Goal: Share content

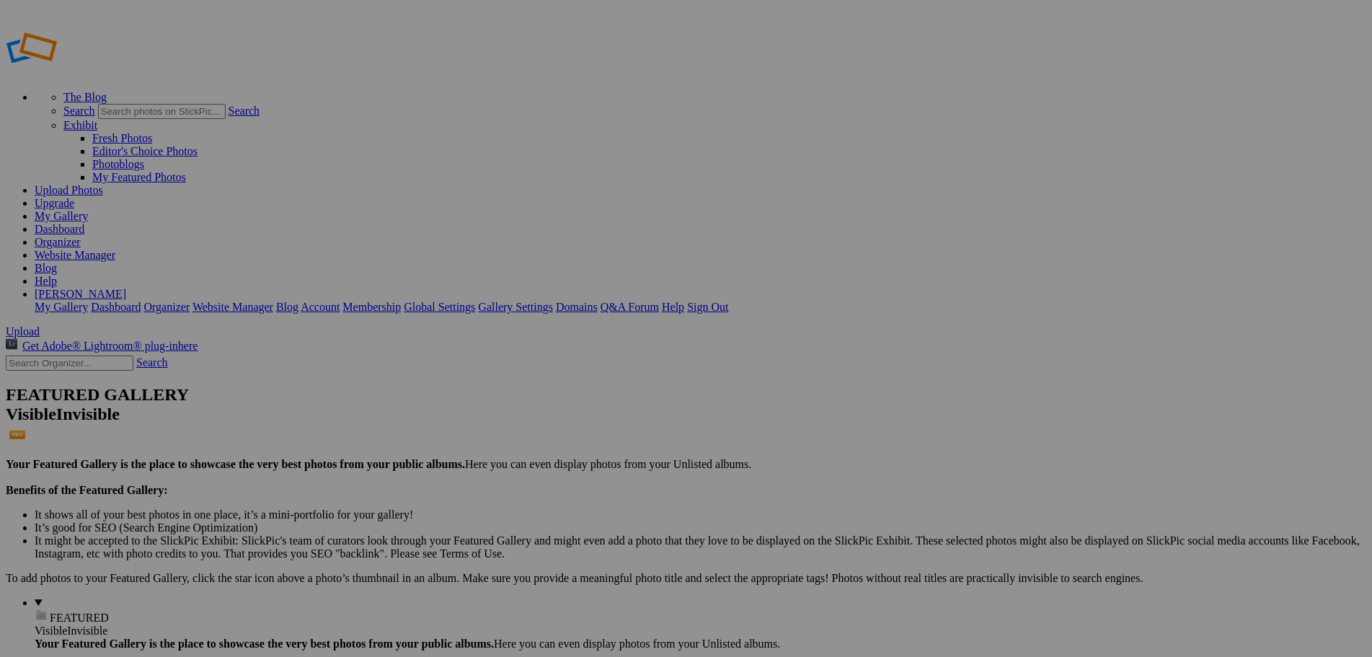
type input "2005BTCruiserSlide"
click at [557, 401] on span "Create" at bounding box center [542, 407] width 30 height 12
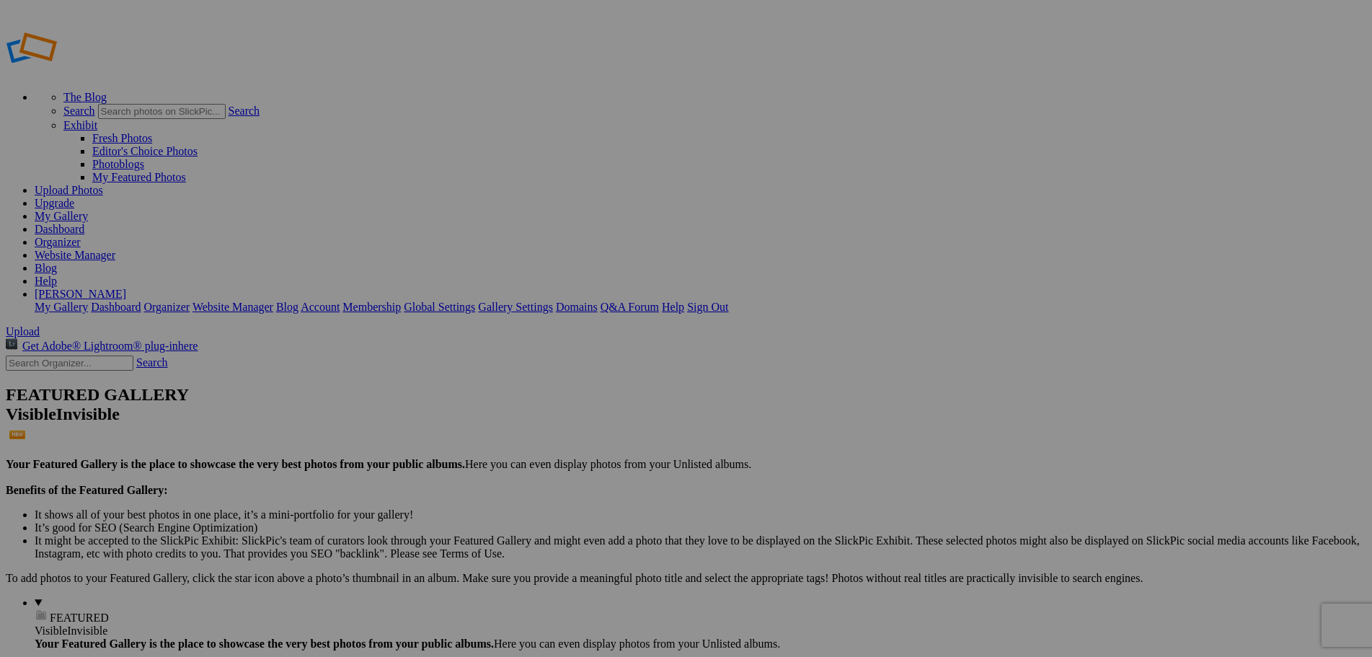
type input "2005BTCruiserSlide"
drag, startPoint x: 411, startPoint y: 188, endPoint x: 603, endPoint y: 540, distance: 400.6
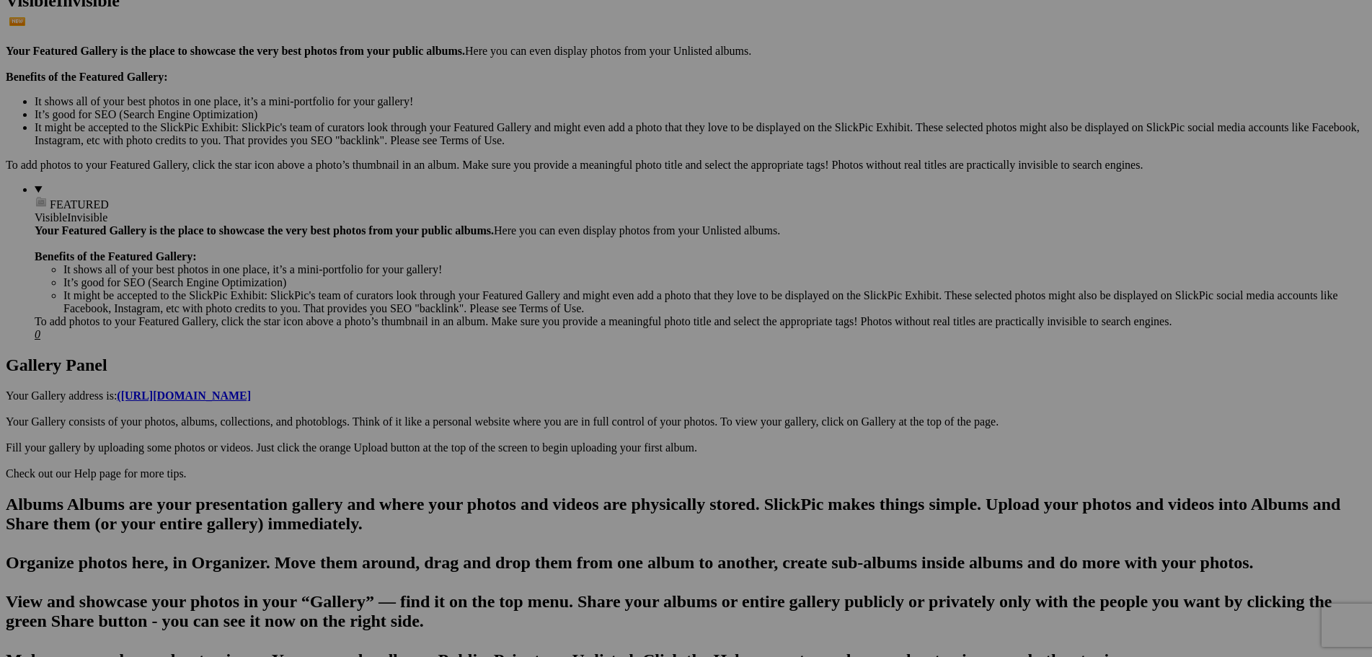
scroll to position [505, 0]
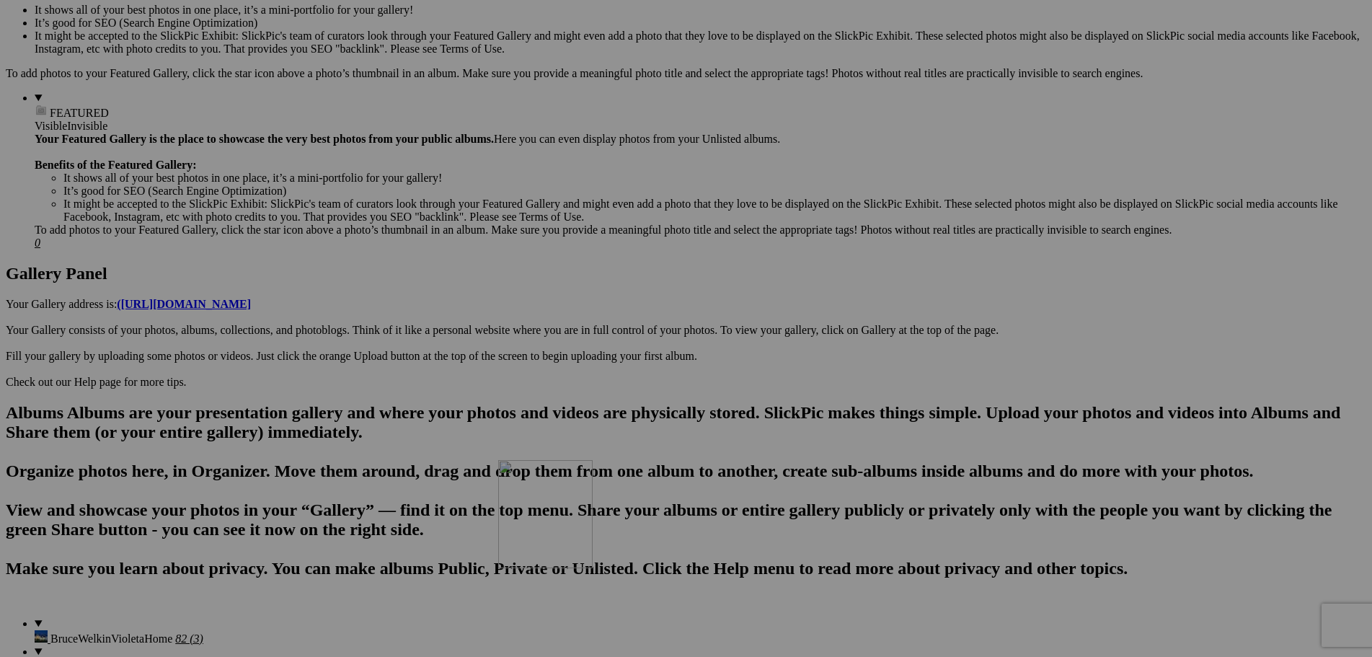
drag, startPoint x: 652, startPoint y: 94, endPoint x: 706, endPoint y: 585, distance: 493.8
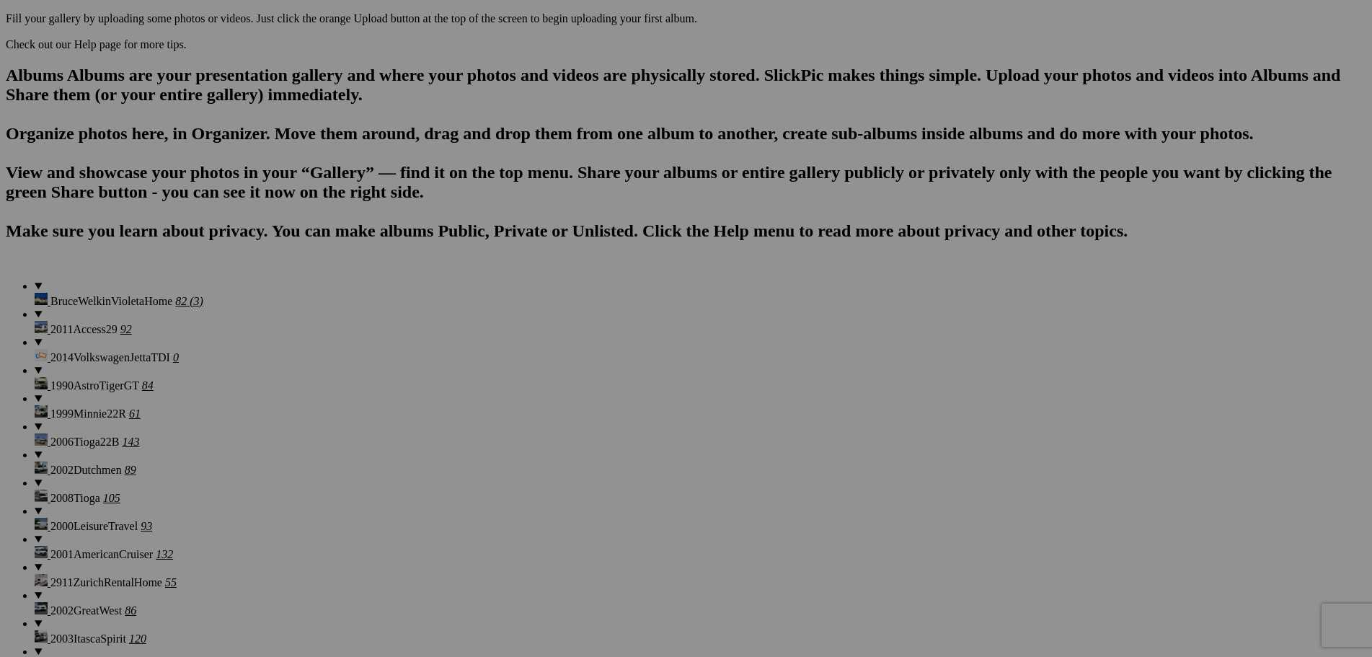
scroll to position [865, 0]
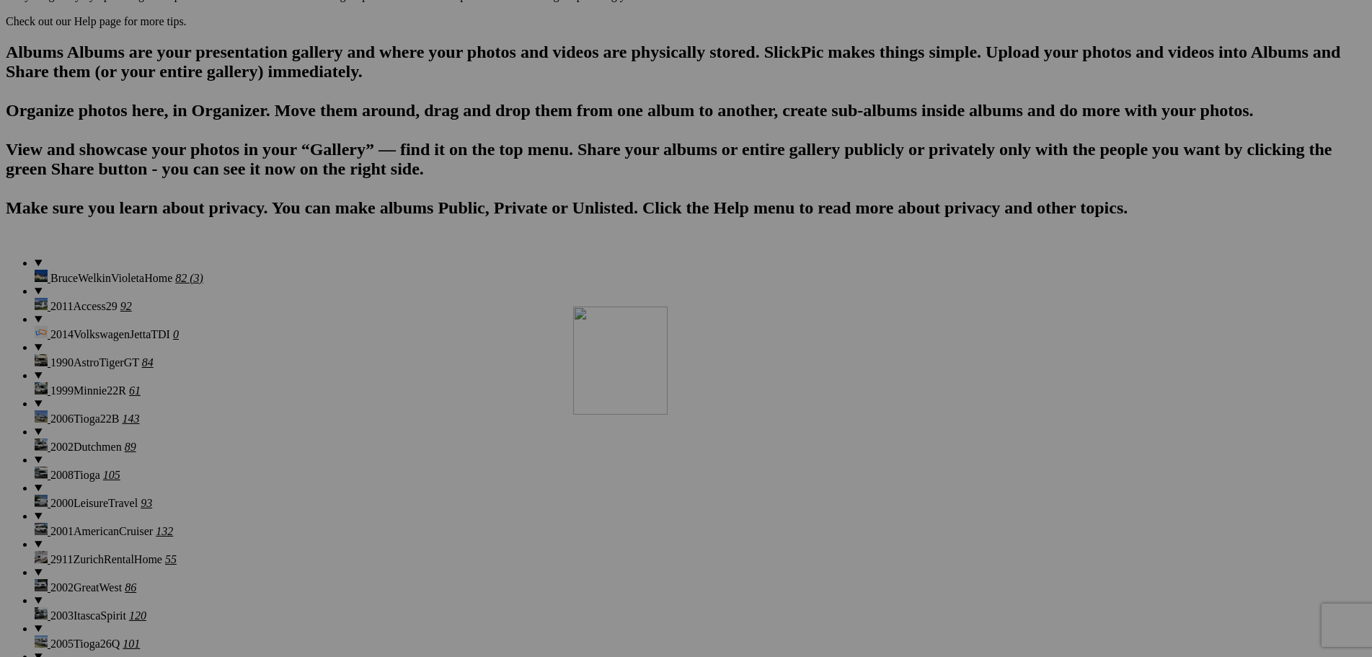
drag, startPoint x: 653, startPoint y: 92, endPoint x: 781, endPoint y: 432, distance: 363.4
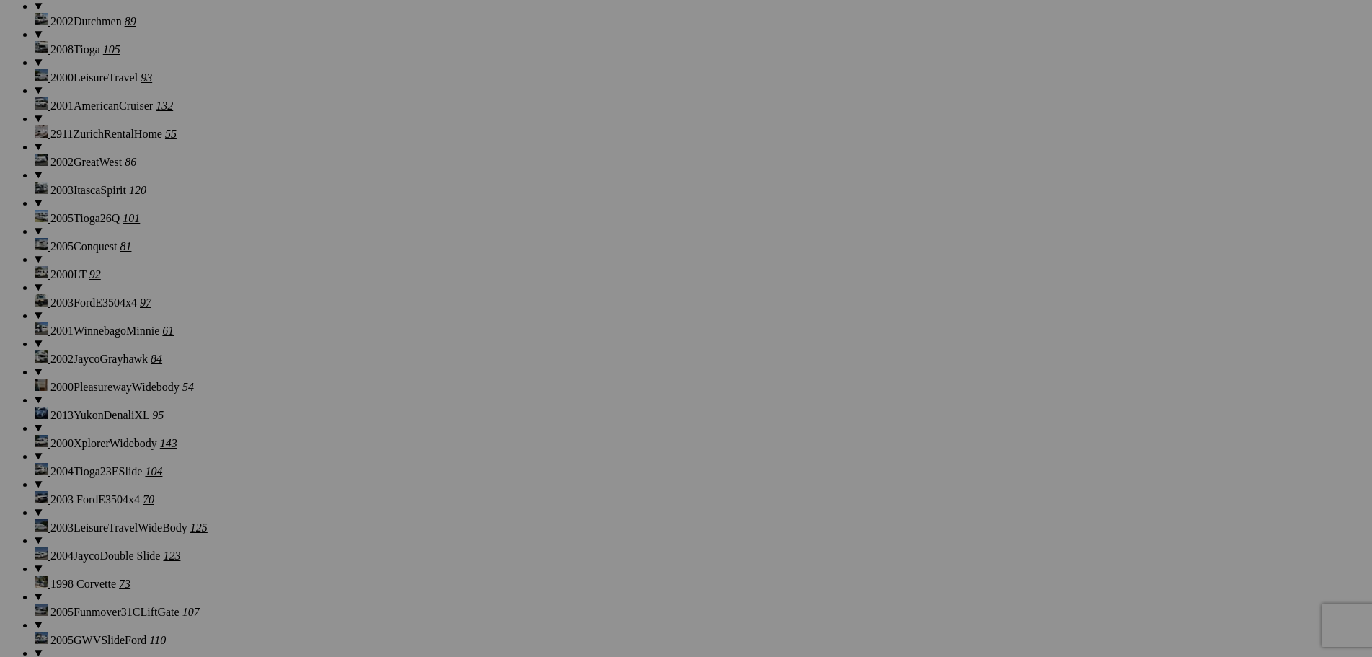
scroll to position [1298, 0]
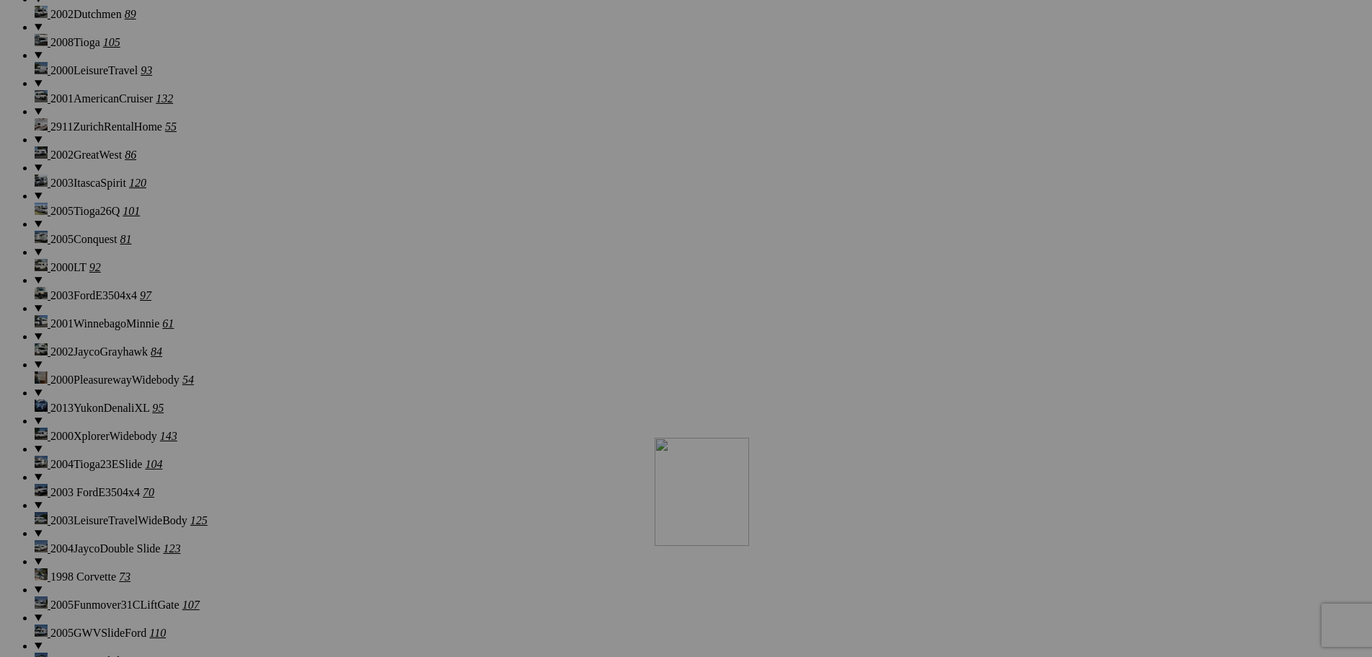
drag, startPoint x: 796, startPoint y: 88, endPoint x: 862, endPoint y: 563, distance: 479.7
drag, startPoint x: 905, startPoint y: 387, endPoint x: 612, endPoint y: 508, distance: 317.4
drag, startPoint x: 554, startPoint y: 603, endPoint x: 634, endPoint y: 529, distance: 109.7
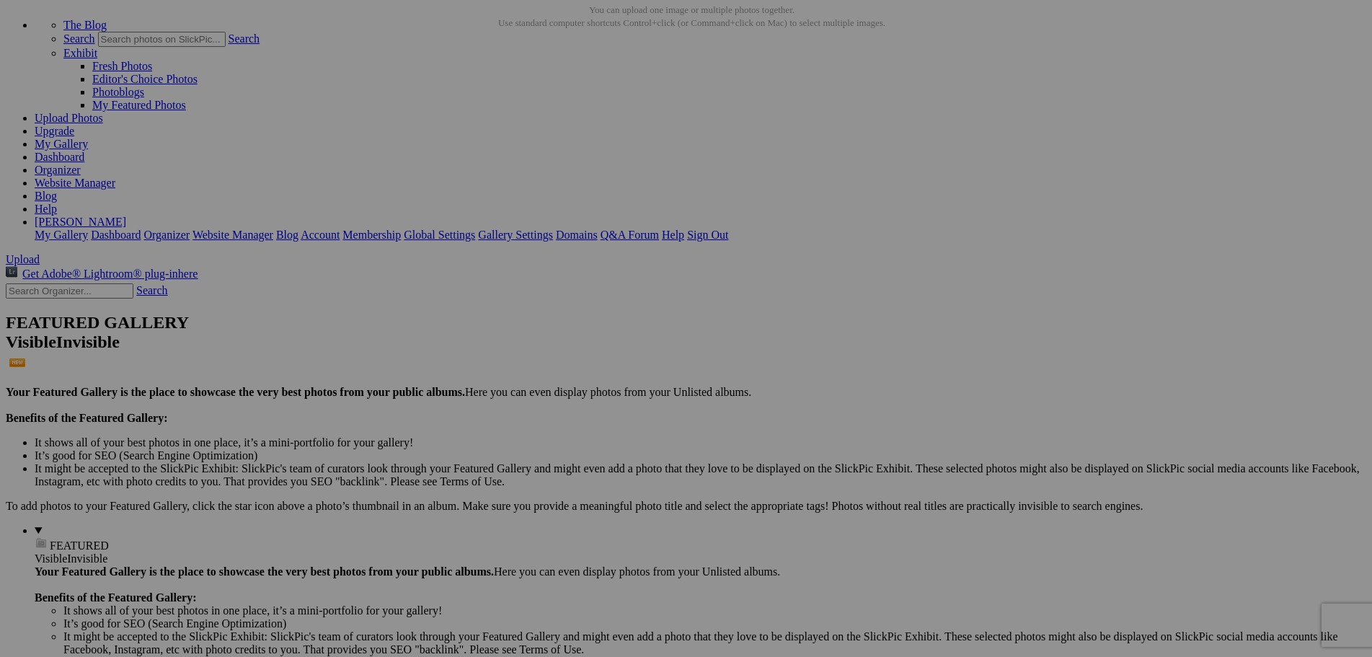
scroll to position [0, 0]
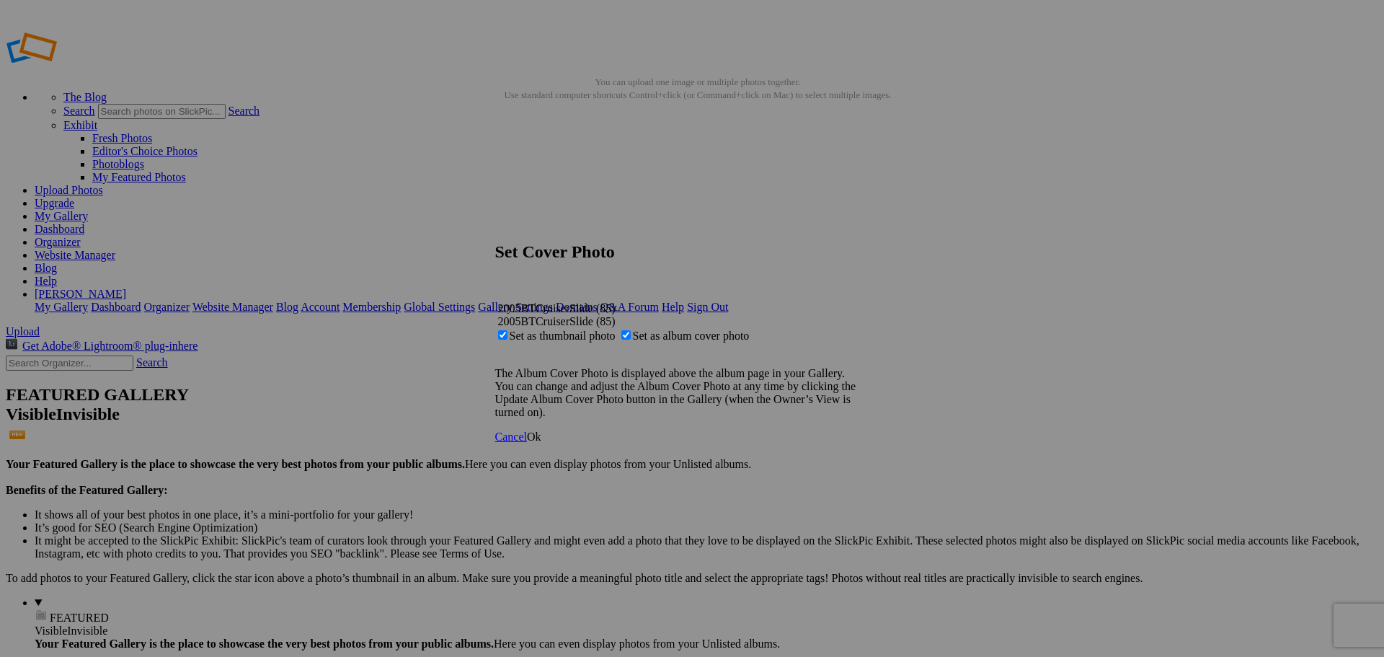
click at [541, 443] on span "Ok" at bounding box center [534, 436] width 14 height 12
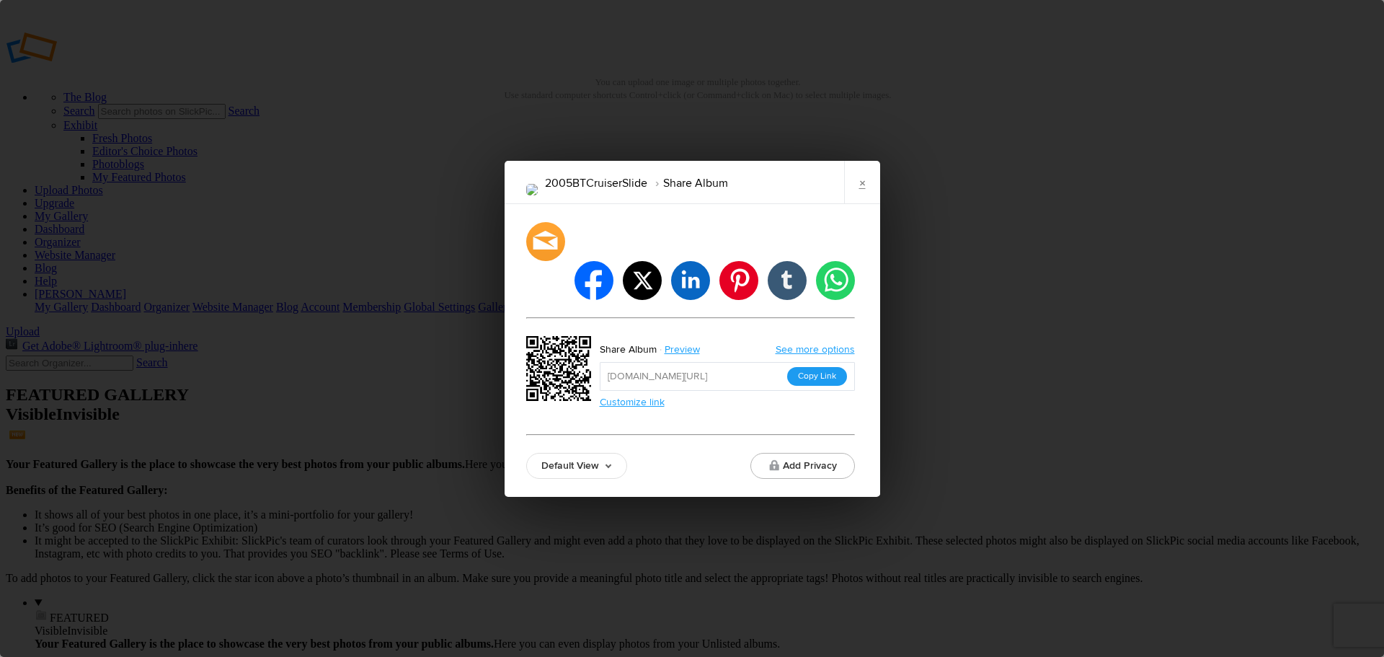
click at [826, 367] on button "Copy Link" at bounding box center [817, 376] width 60 height 19
click at [862, 198] on link "×" at bounding box center [862, 182] width 36 height 43
